Goal: Find contact information: Find contact information

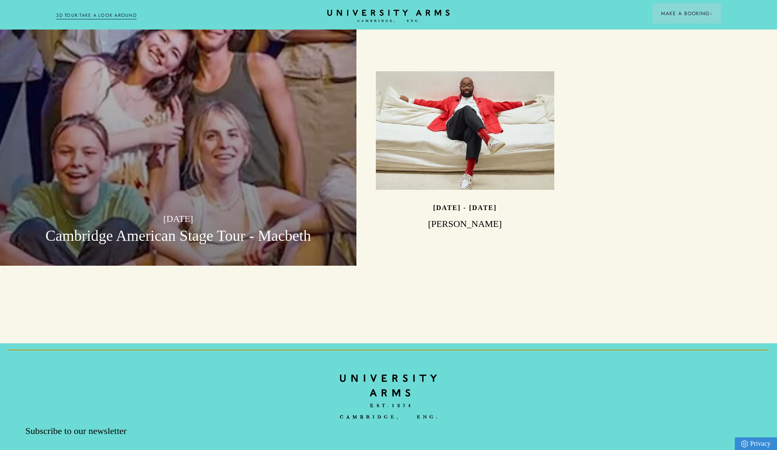
scroll to position [2732, 0]
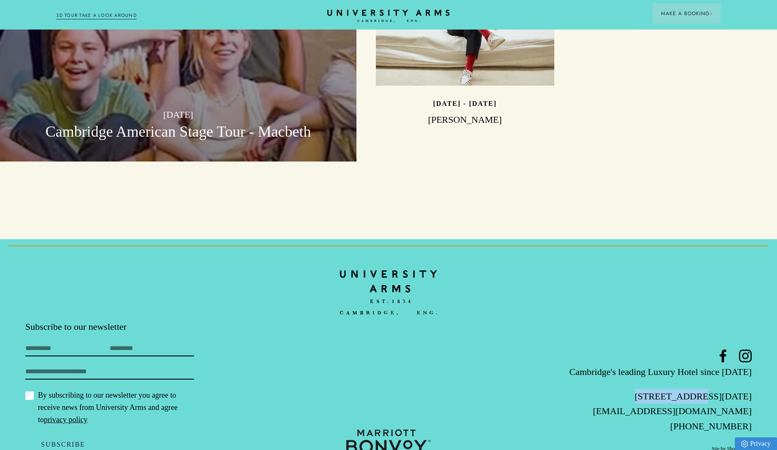
drag, startPoint x: 616, startPoint y: 367, endPoint x: 665, endPoint y: 367, distance: 49.8
click at [665, 389] on p "[STREET_ADDRESS][DATE]" at bounding box center [631, 396] width 242 height 15
copy p "[GEOGRAPHIC_DATA]"
drag, startPoint x: 716, startPoint y: 366, endPoint x: 754, endPoint y: 367, distance: 38.4
click at [754, 367] on footer "Subscribe to our newsletter First Name Last Name Email By subscribing to our ne…" at bounding box center [388, 359] width 777 height 240
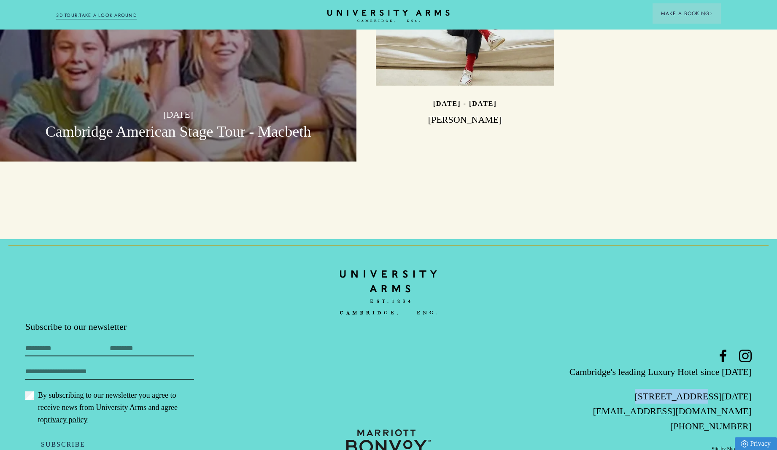
copy p "CB2 [DATE]"
drag, startPoint x: 754, startPoint y: 398, endPoint x: 705, endPoint y: 394, distance: 49.1
click at [705, 394] on footer "Subscribe to our newsletter First Name Last Name Email By subscribing to our ne…" at bounding box center [388, 359] width 777 height 240
copy link "1223 606066"
